Goal: Transaction & Acquisition: Purchase product/service

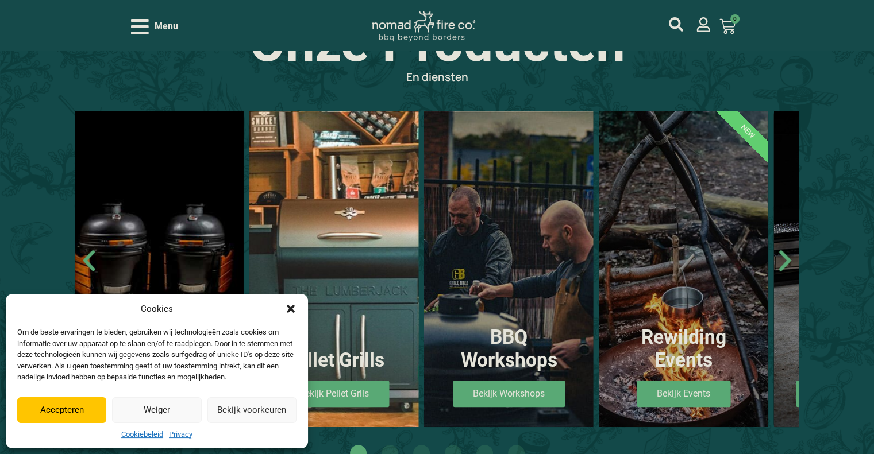
scroll to position [600, 0]
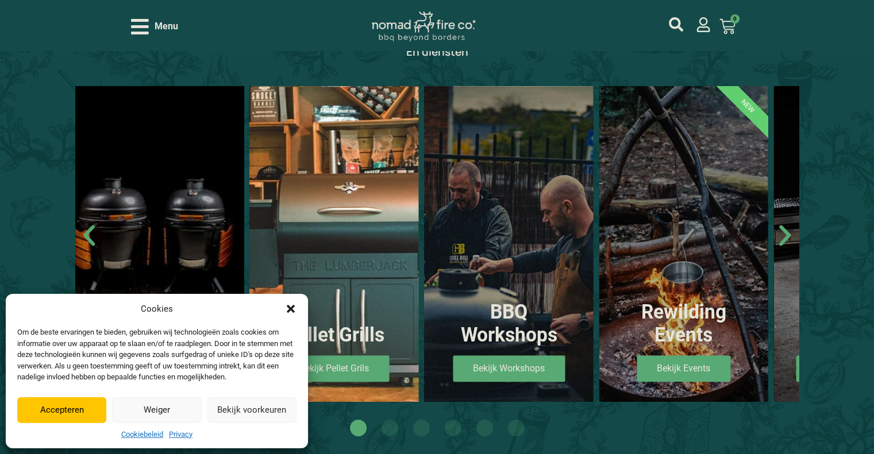
click at [288, 310] on icon "Dialog sluiten" at bounding box center [290, 308] width 11 height 11
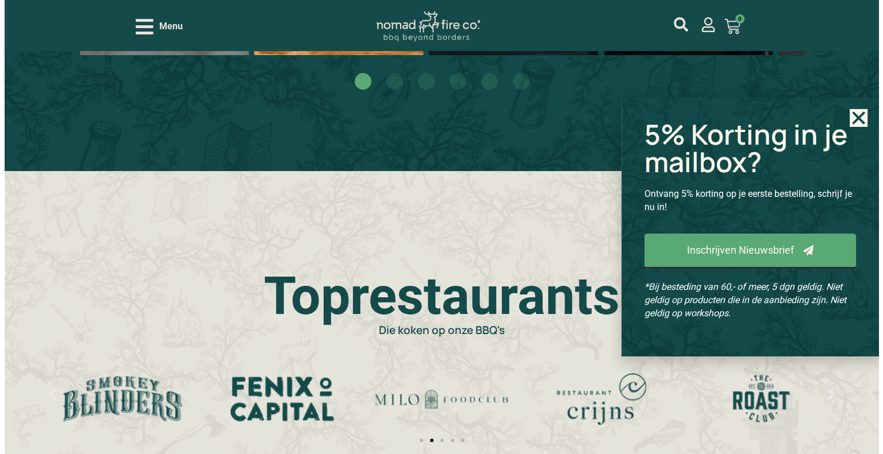
scroll to position [948, 0]
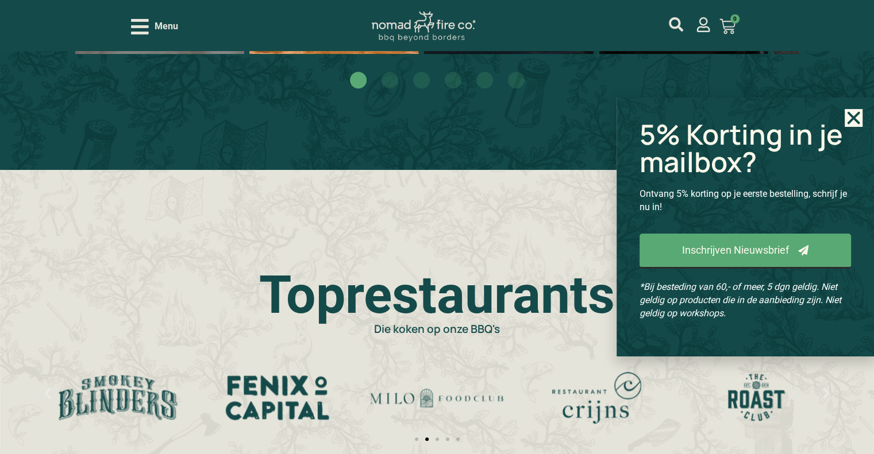
click at [142, 28] on icon "Open/Close Menu" at bounding box center [140, 27] width 18 height 20
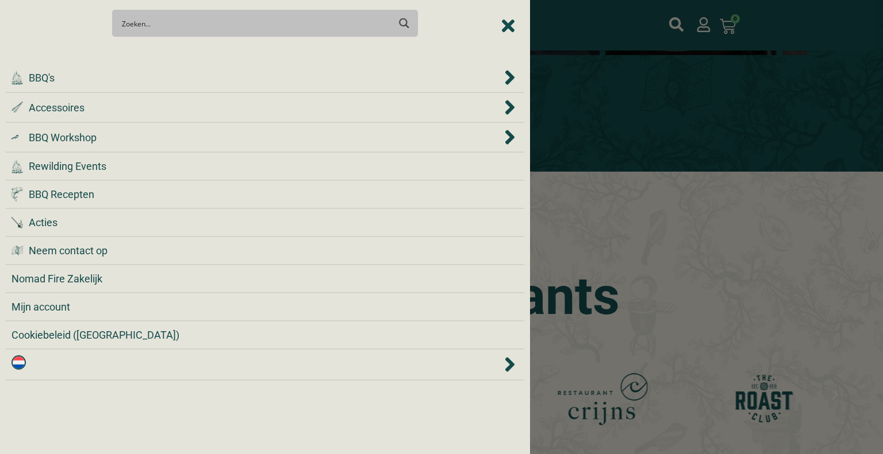
click at [215, 20] on input "Search input" at bounding box center [255, 23] width 267 height 21
type input "schort"
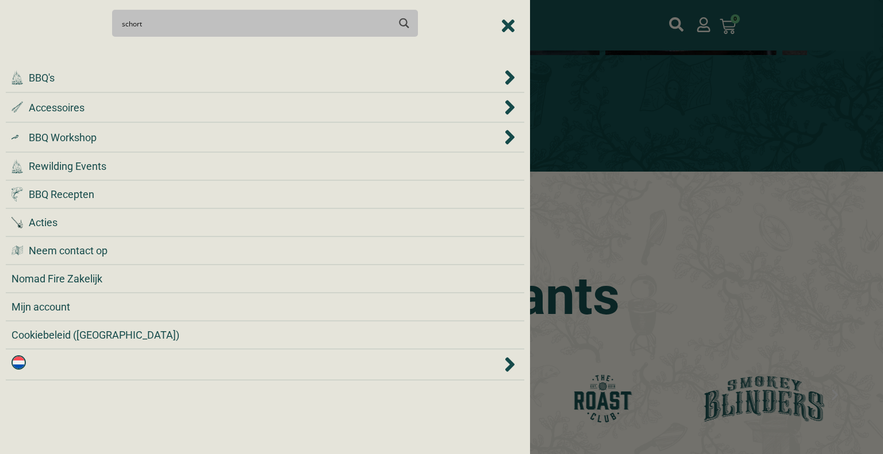
type input "schort"
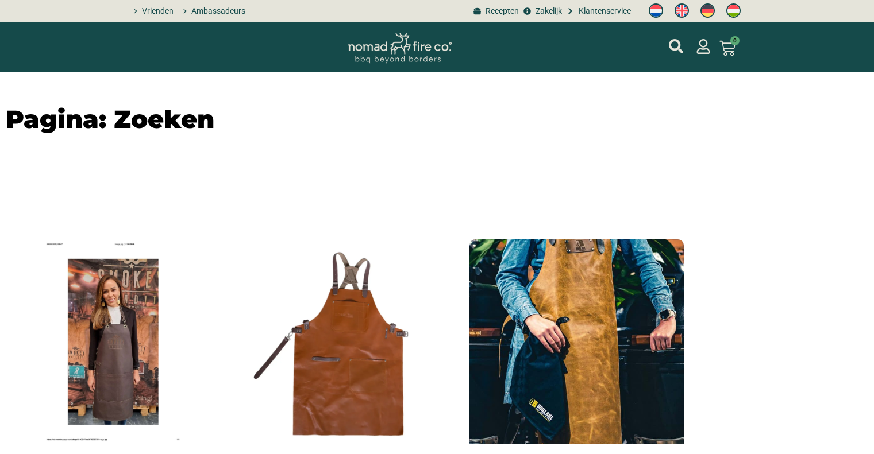
click at [403, 22] on div "€ 0,00 0 Winkelwagen" at bounding box center [437, 47] width 612 height 51
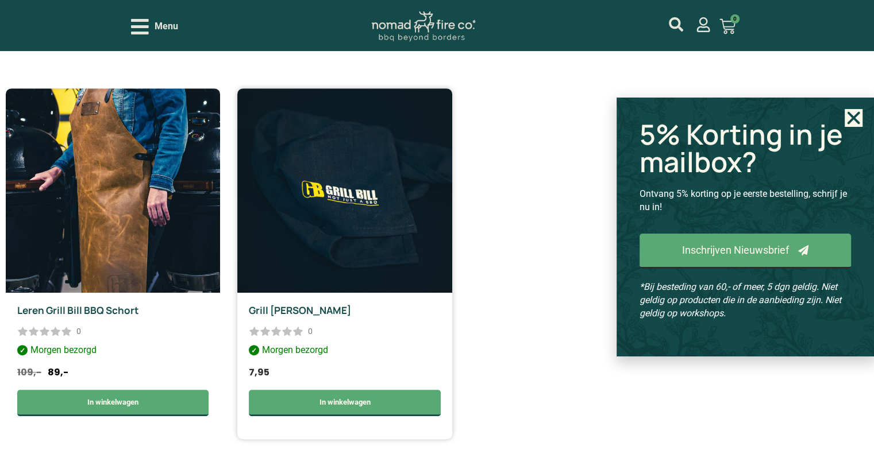
scroll to position [484, 0]
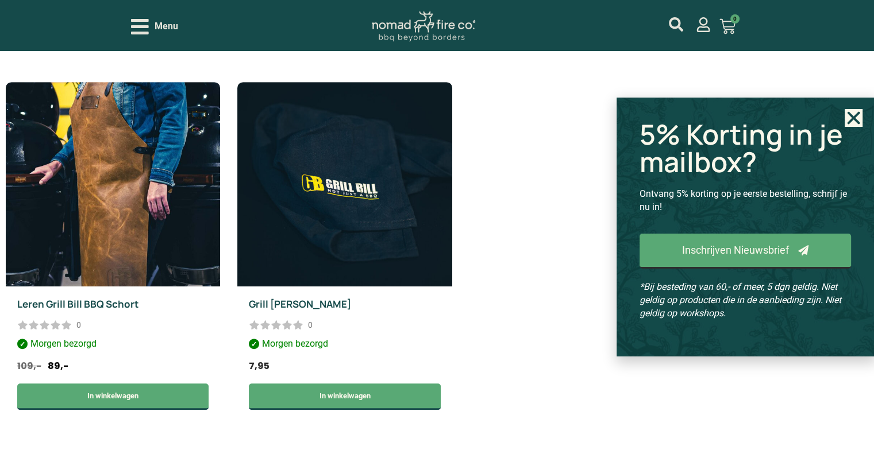
click at [854, 126] on icon "Close" at bounding box center [854, 118] width 18 height 18
